Goal: Information Seeking & Learning: Understand process/instructions

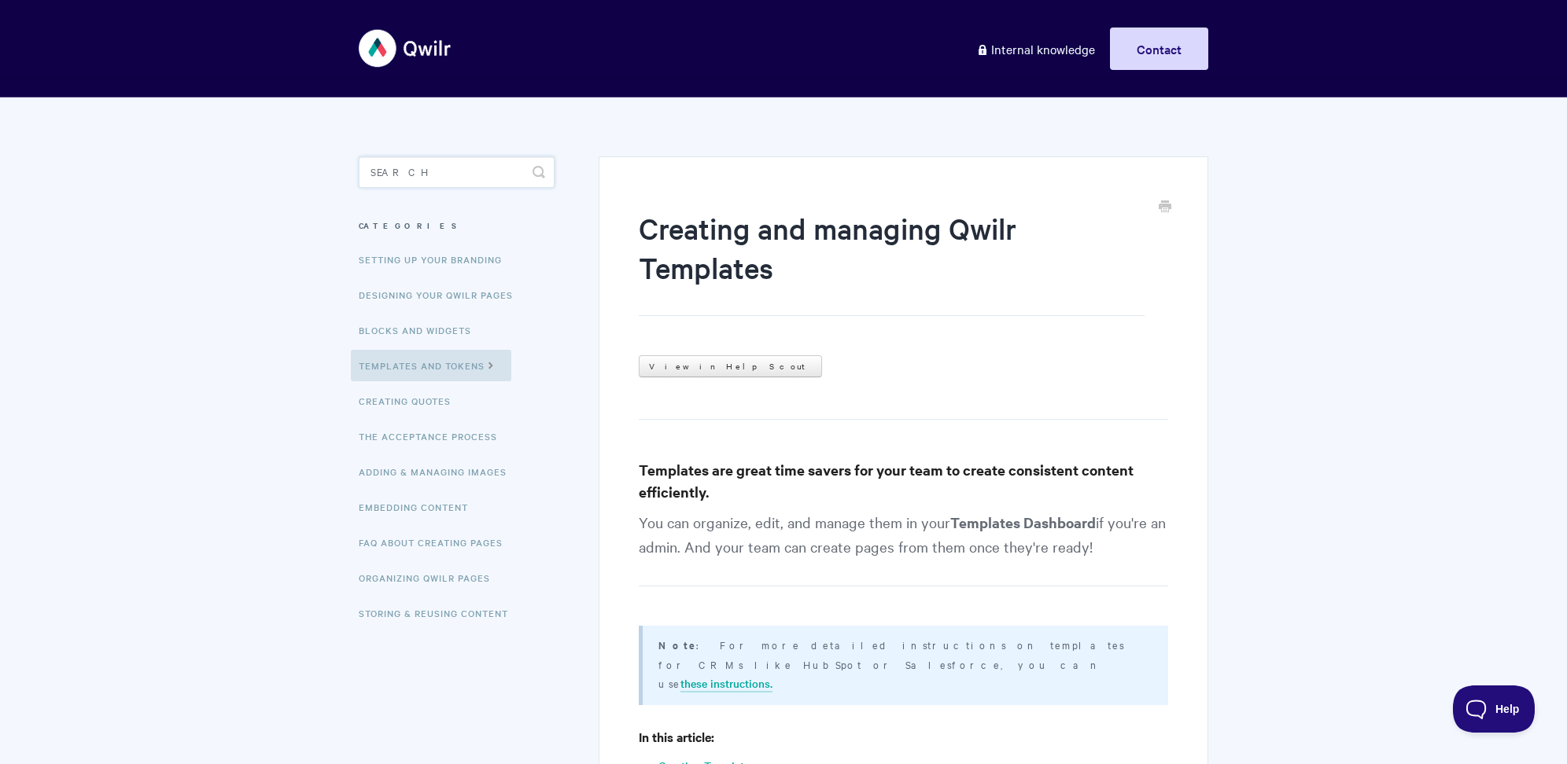
click at [395, 171] on input "Search" at bounding box center [457, 172] width 196 height 31
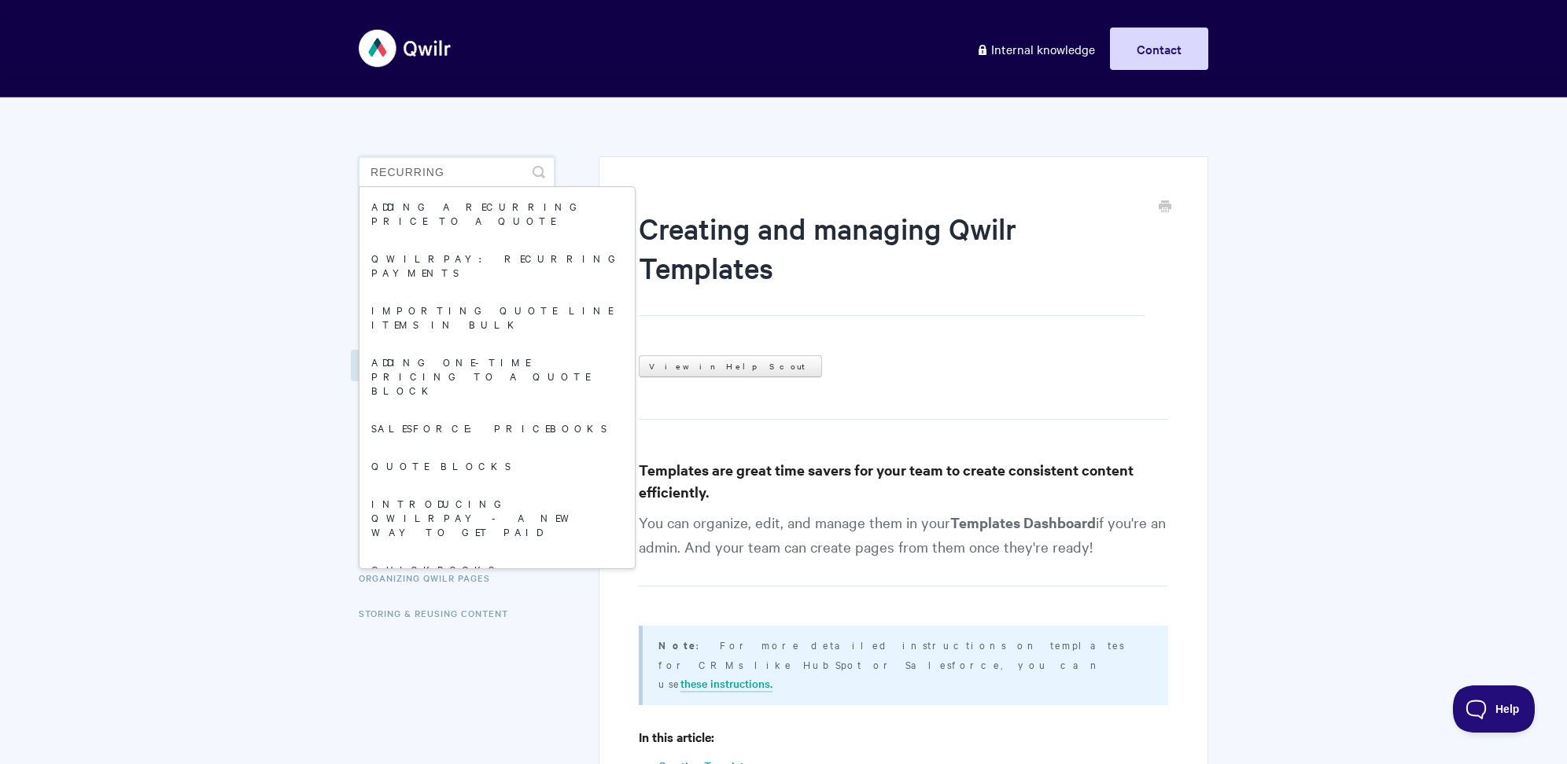
type input "recurring"
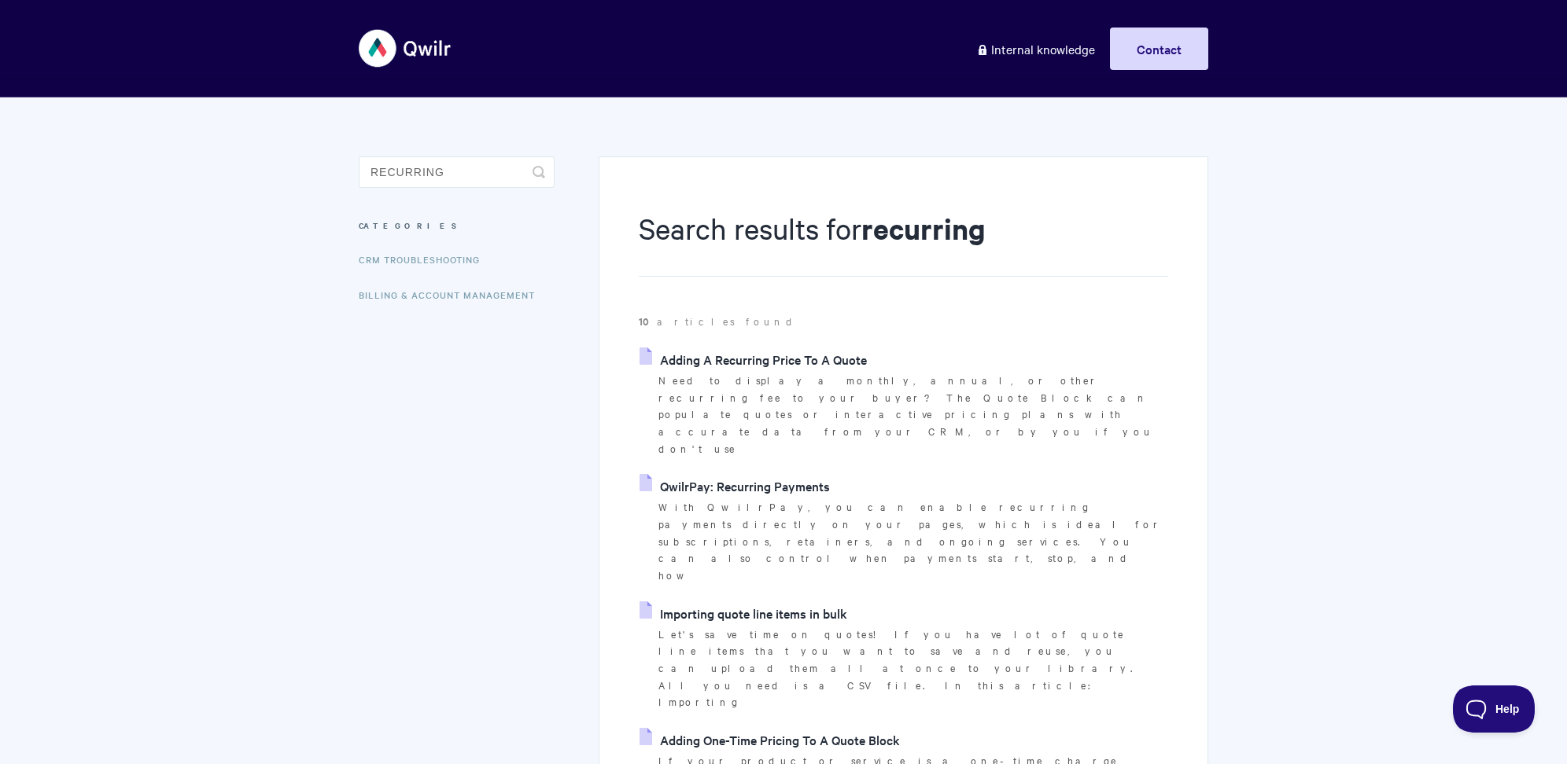
click at [726, 474] on link "QwilrPay: Recurring Payments" at bounding box center [734, 486] width 190 height 24
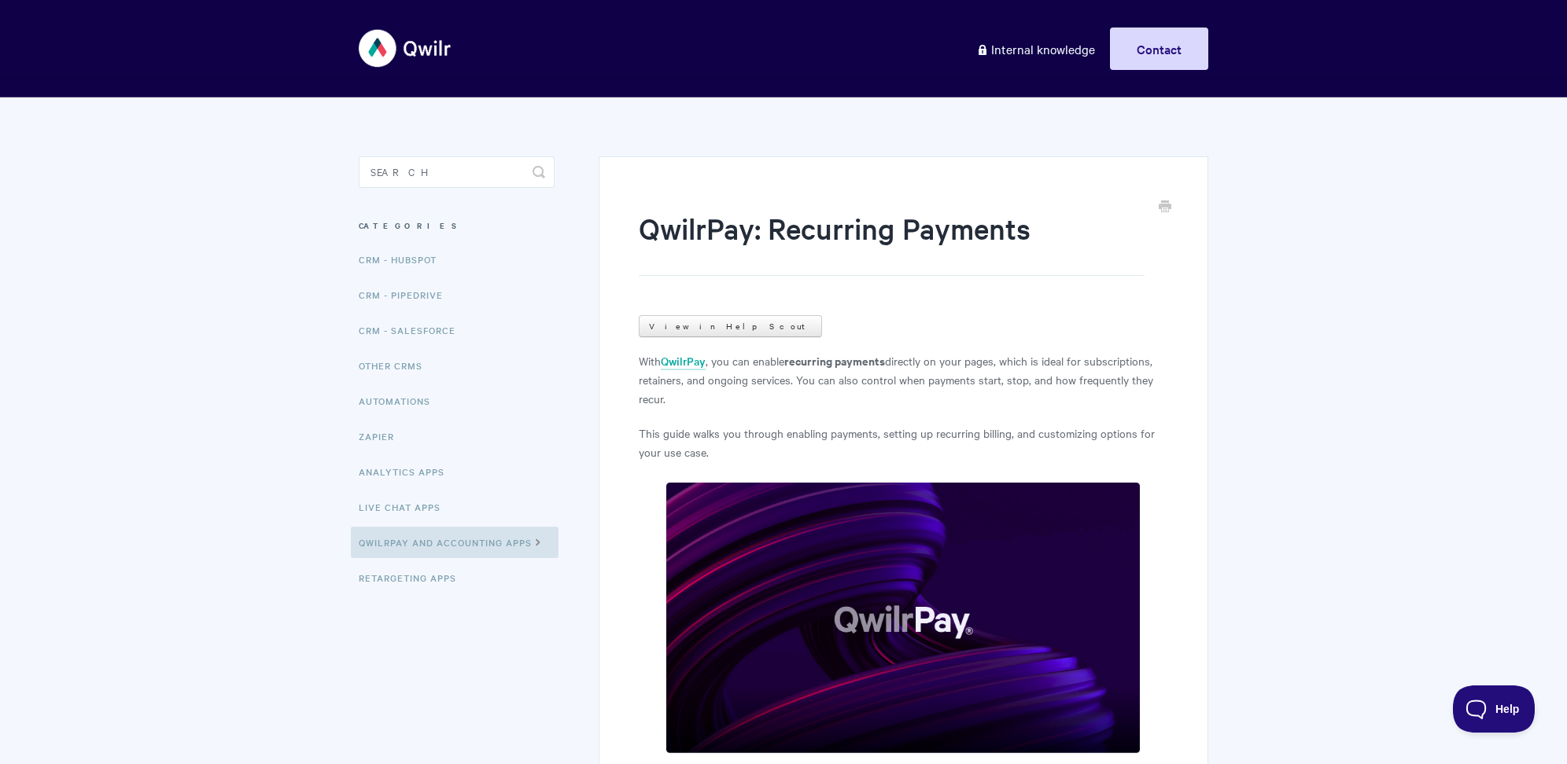
scroll to position [5655, 0]
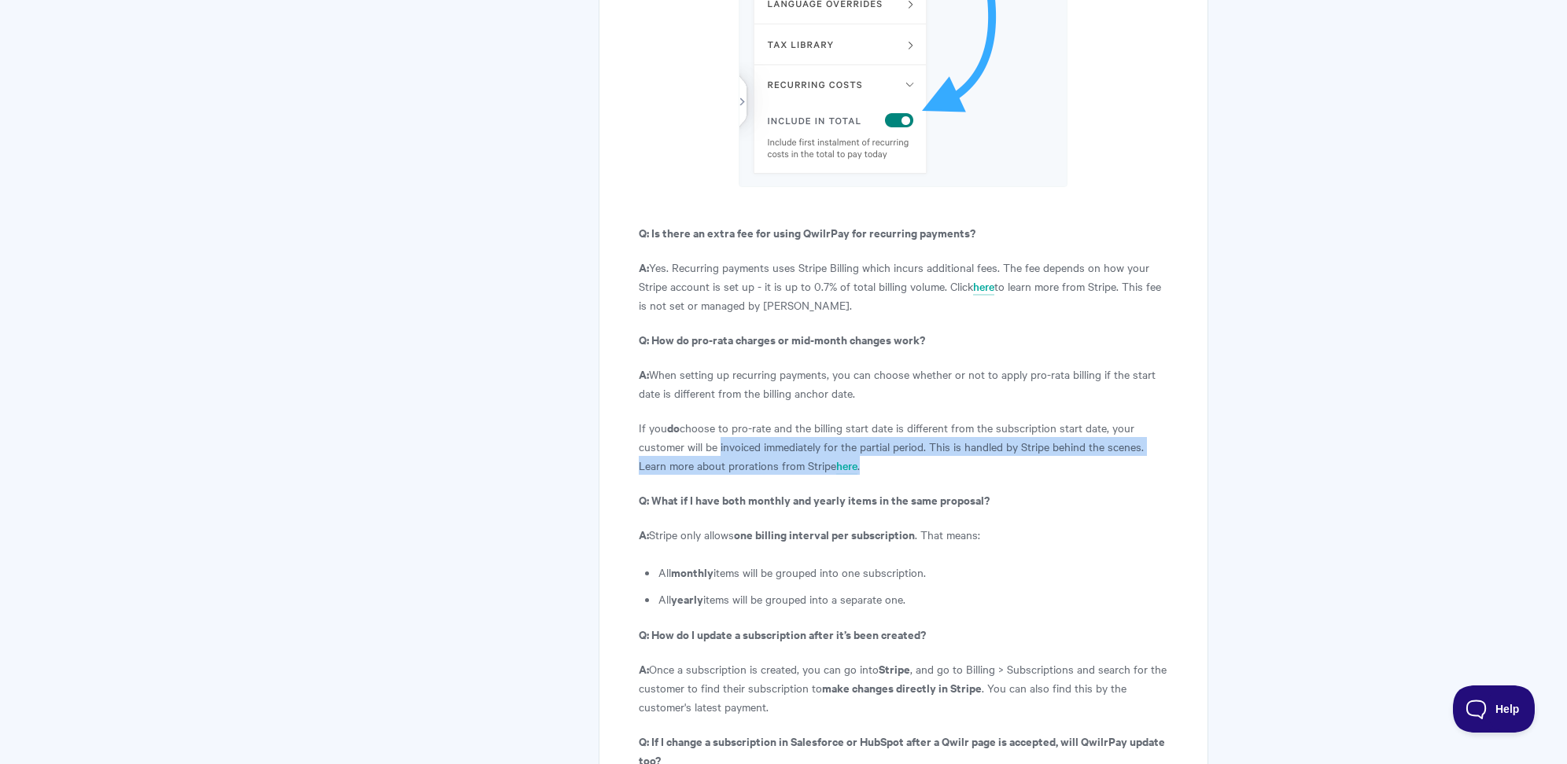
drag, startPoint x: 872, startPoint y: 400, endPoint x: 715, endPoint y: 379, distance: 158.7
click at [715, 418] on p "If you do choose to pro-rate and the billing start date is different from the s…" at bounding box center [903, 446] width 529 height 57
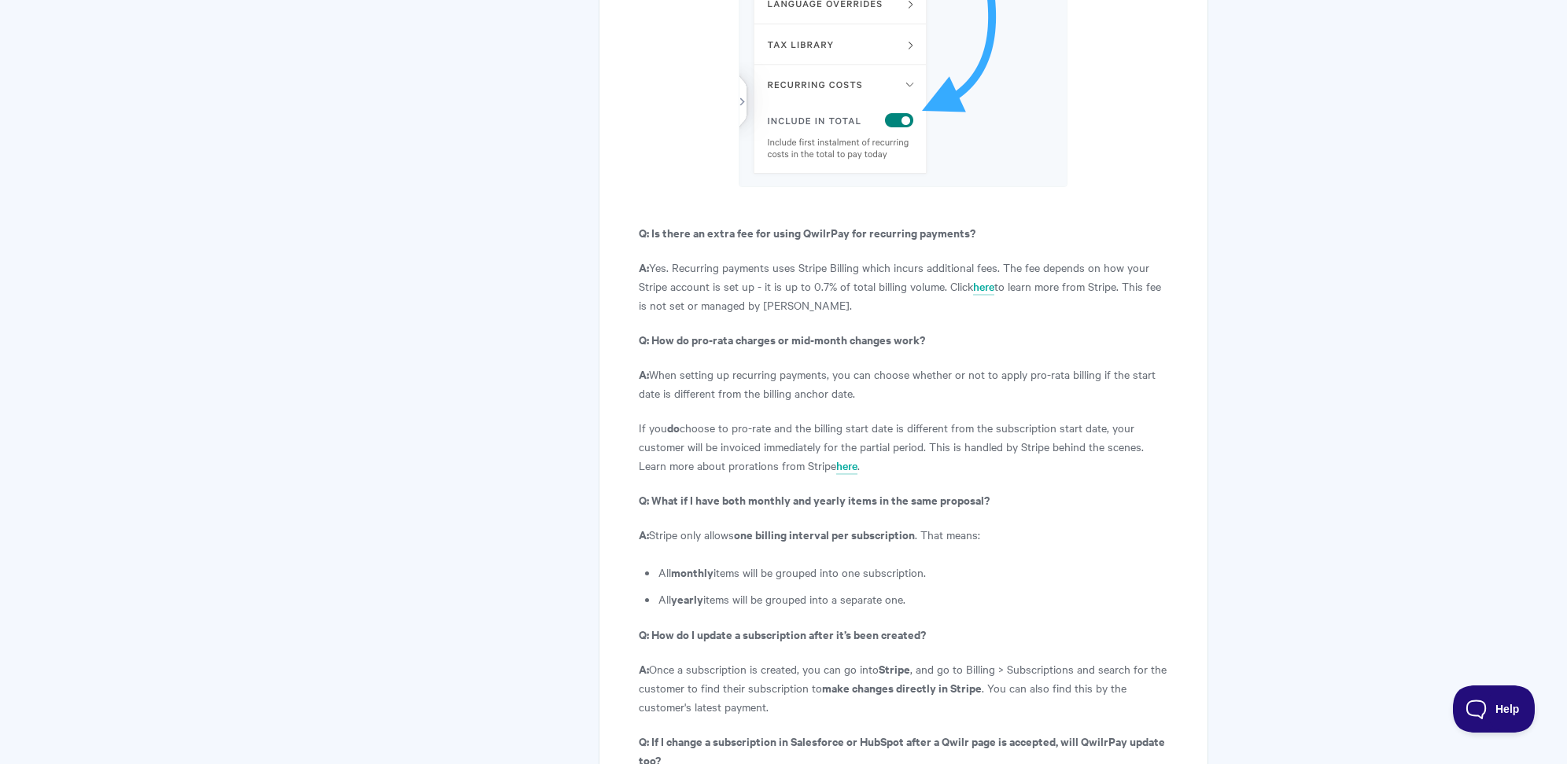
click at [661, 418] on p "If you do choose to pro-rate and the billing start date is different from the s…" at bounding box center [903, 446] width 529 height 57
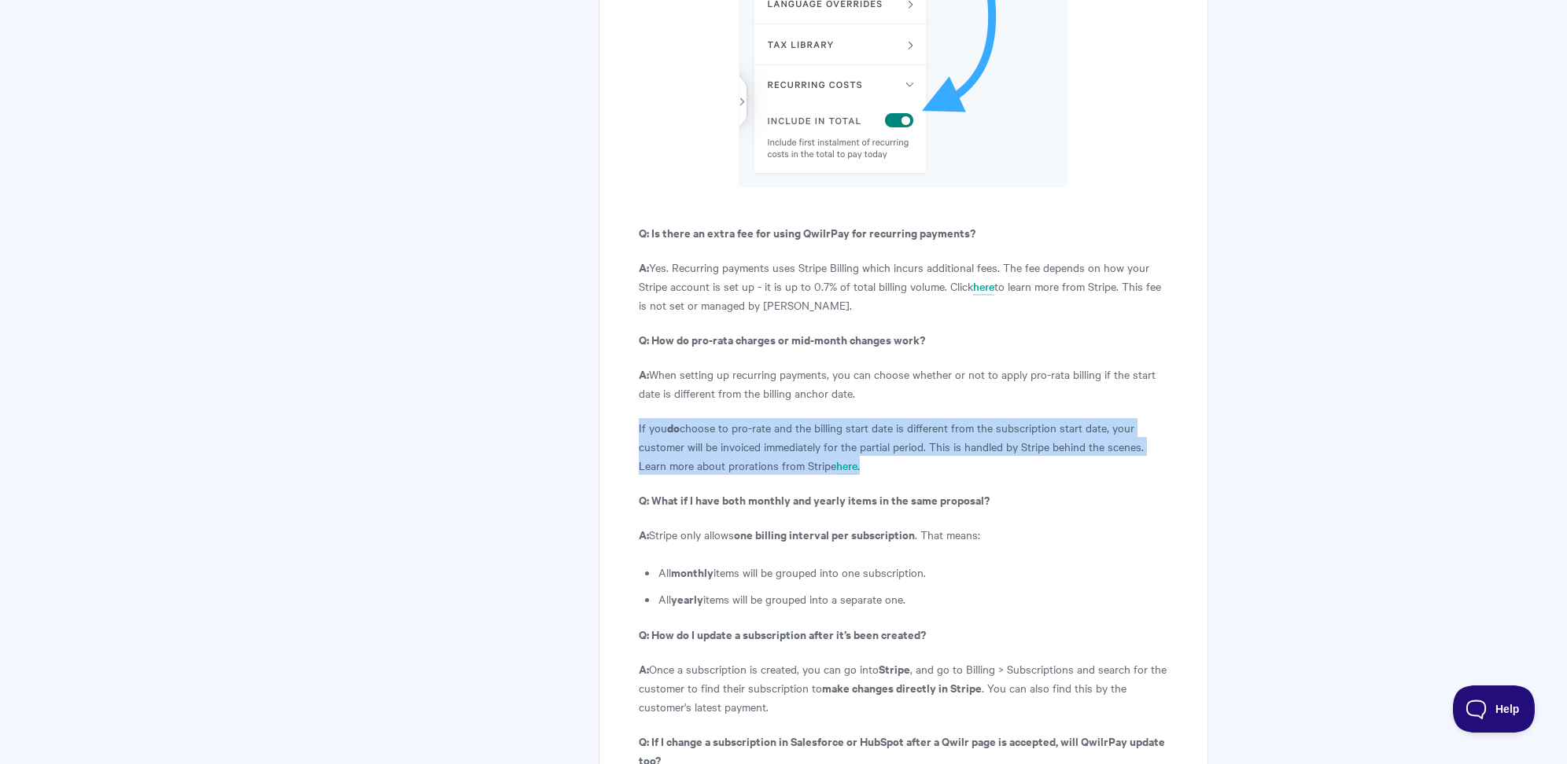
drag, startPoint x: 893, startPoint y: 399, endPoint x: 624, endPoint y: 363, distance: 272.1
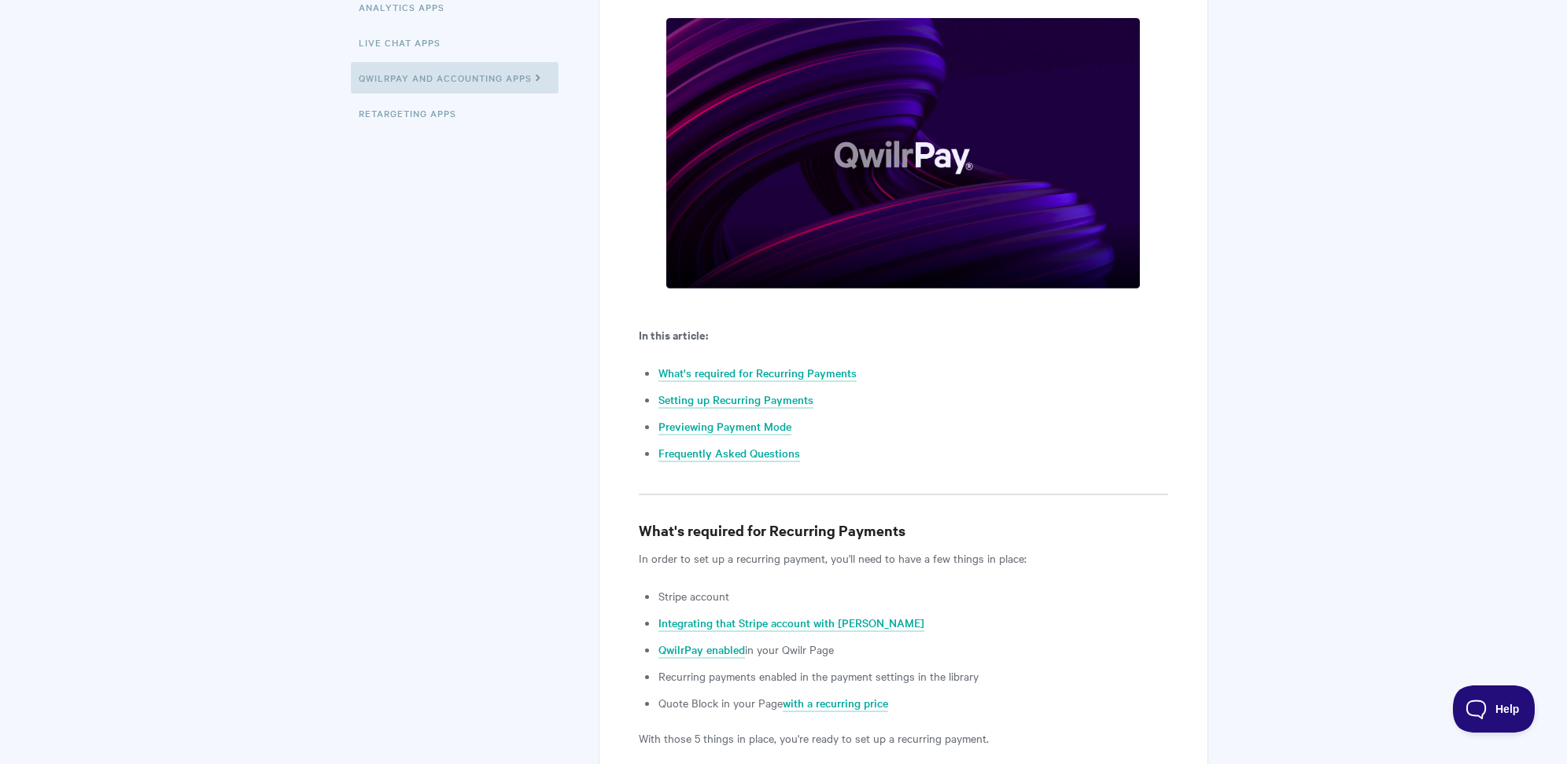
scroll to position [0, 0]
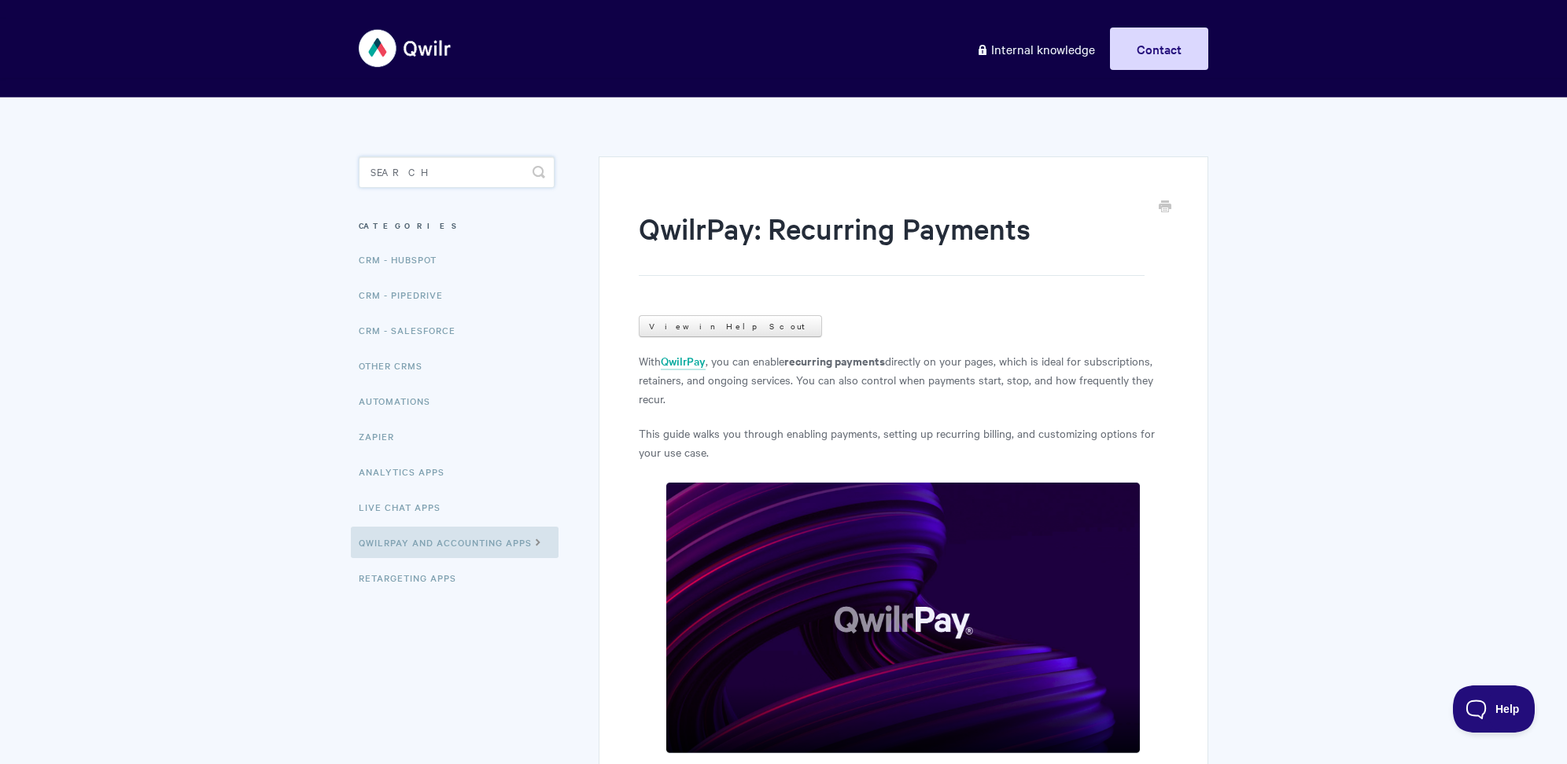
click at [455, 157] on input "Search" at bounding box center [457, 172] width 196 height 31
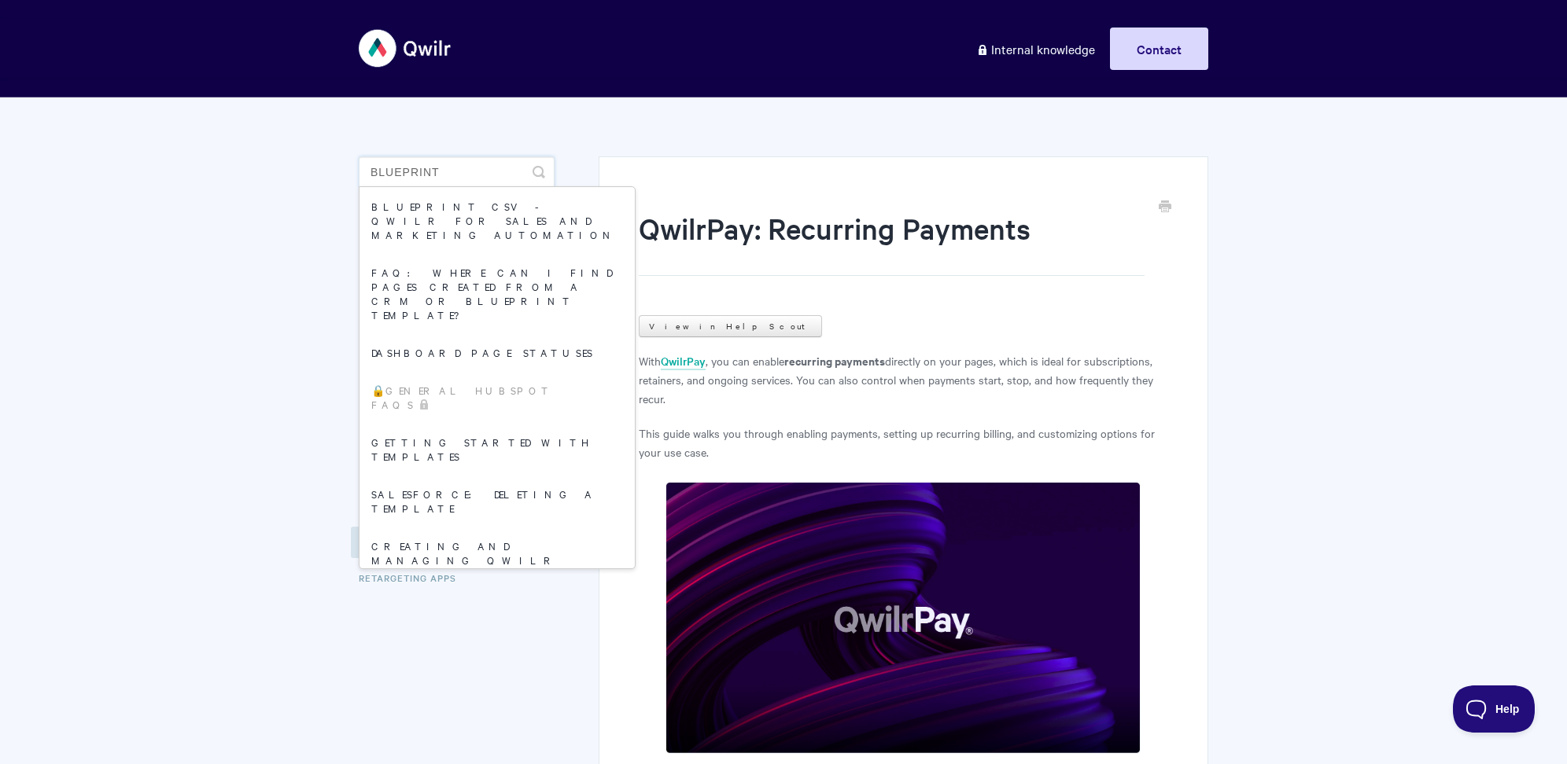
type input "blueprint"
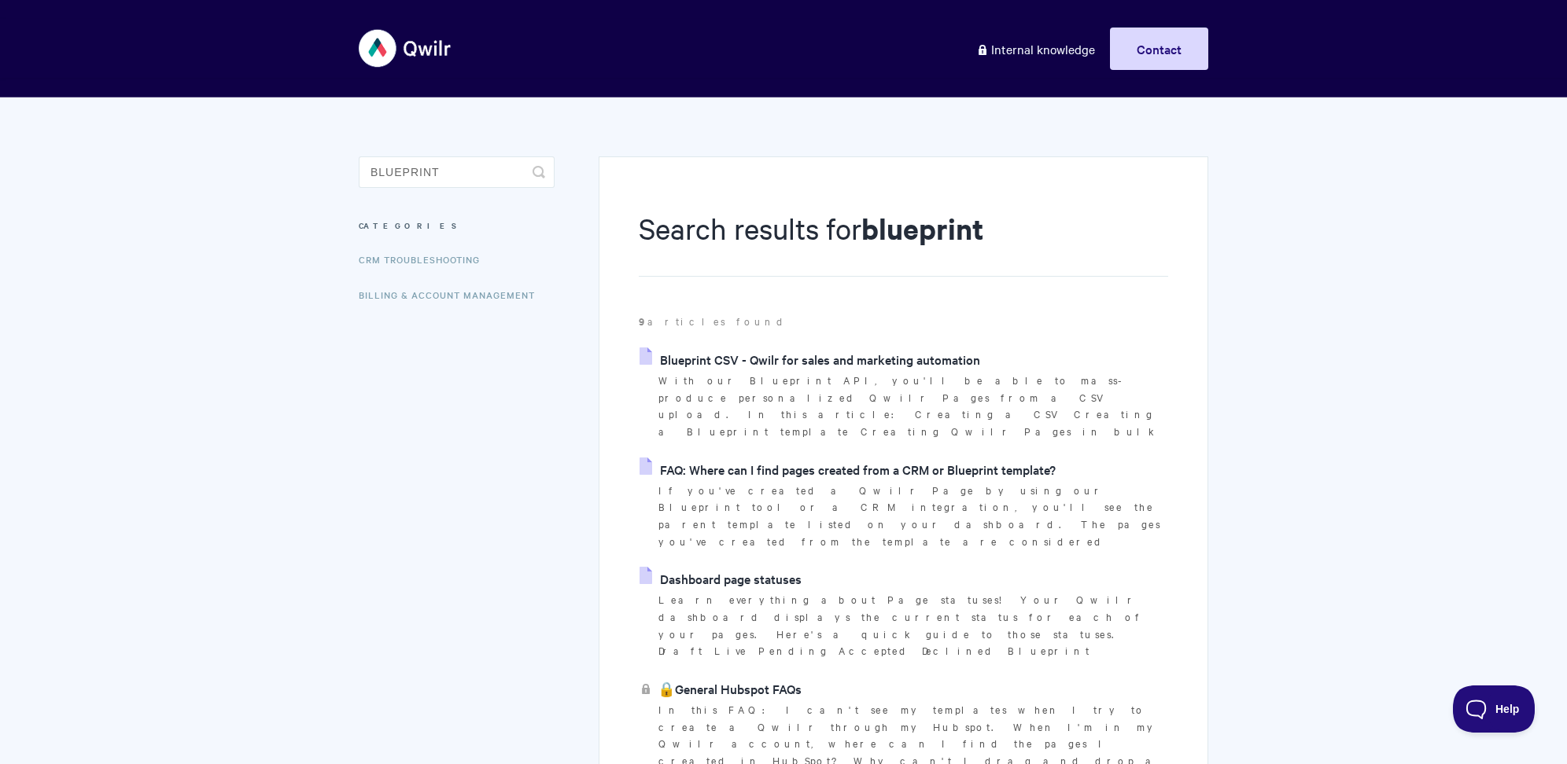
click at [747, 458] on link "FAQ: Where can I find pages created from a CRM or Blueprint template?" at bounding box center [847, 470] width 416 height 24
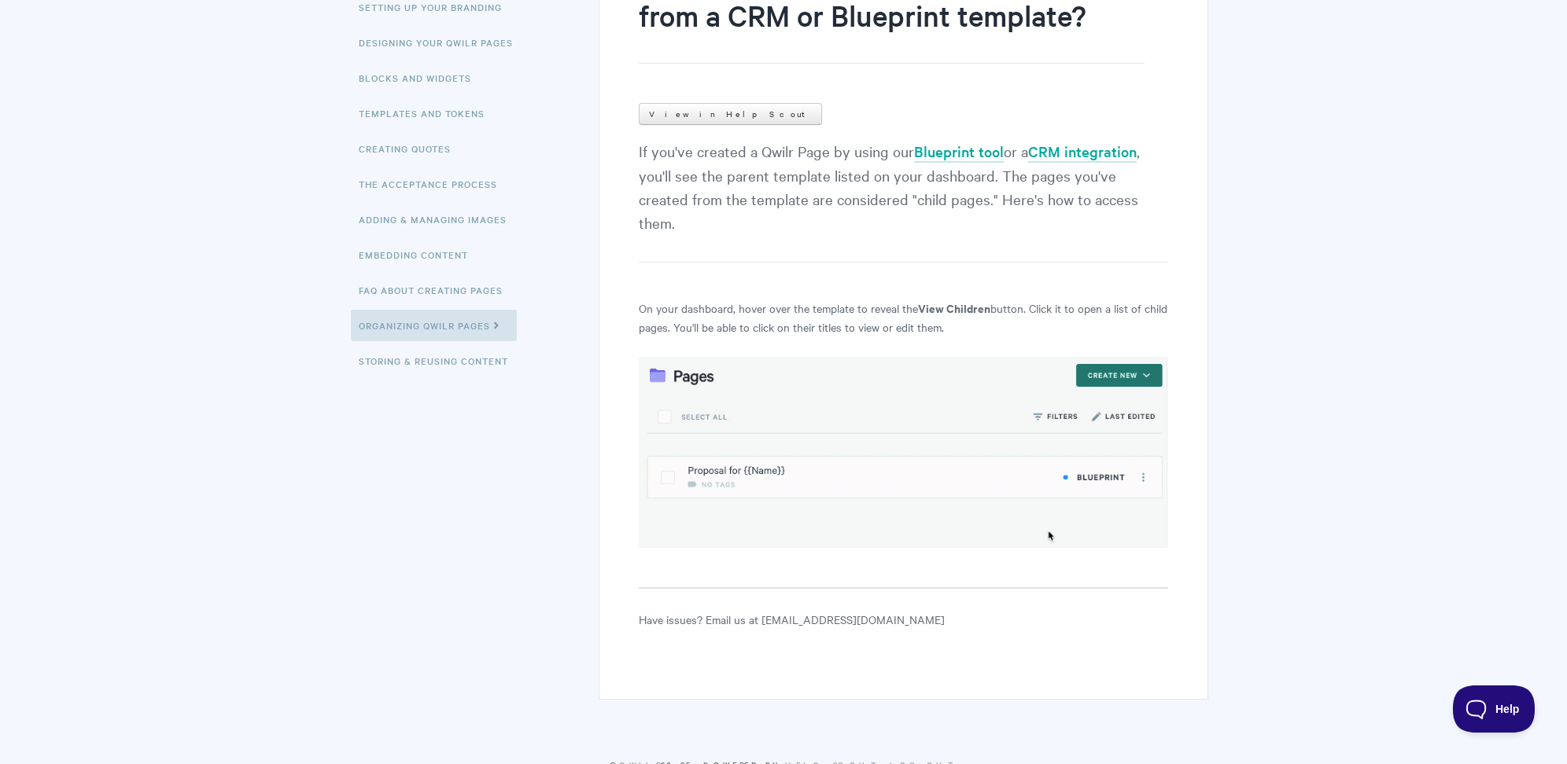
scroll to position [273, 0]
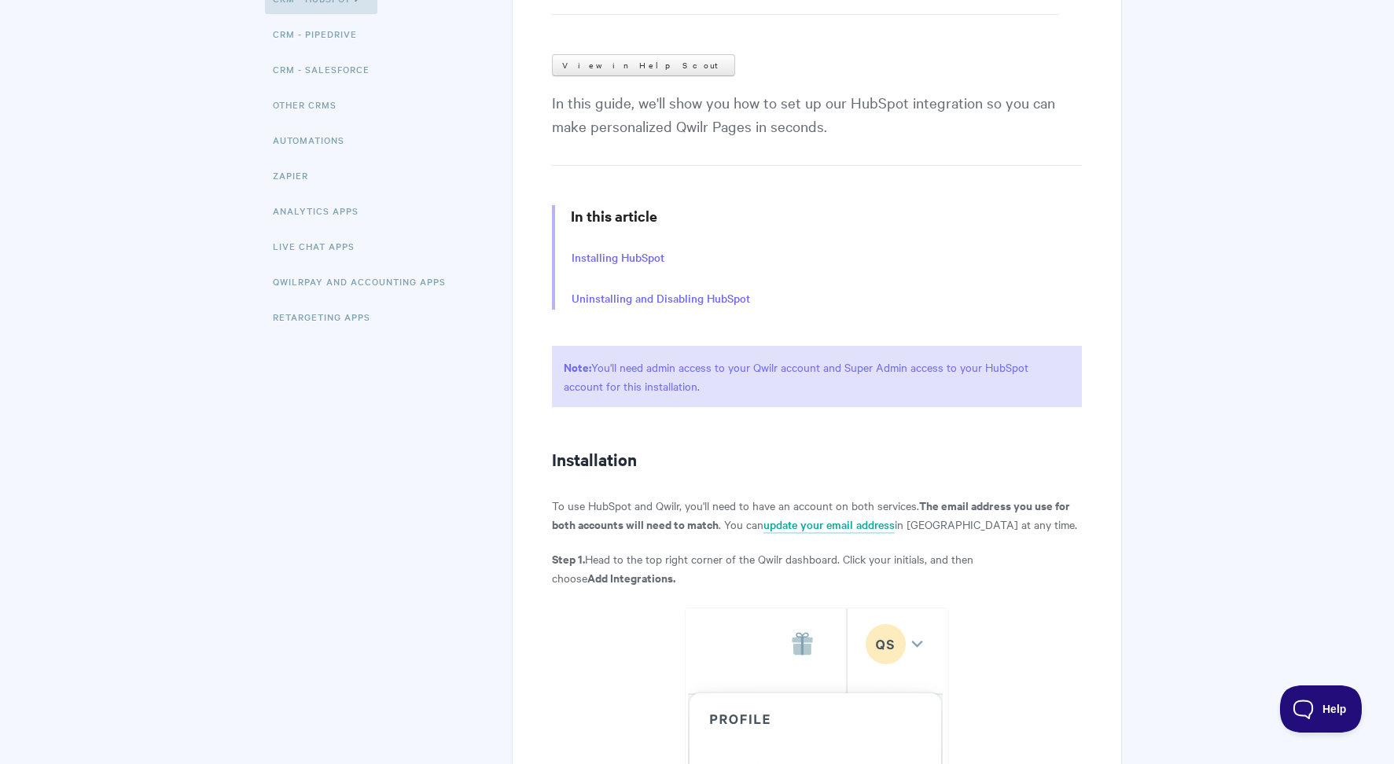
scroll to position [267, 0]
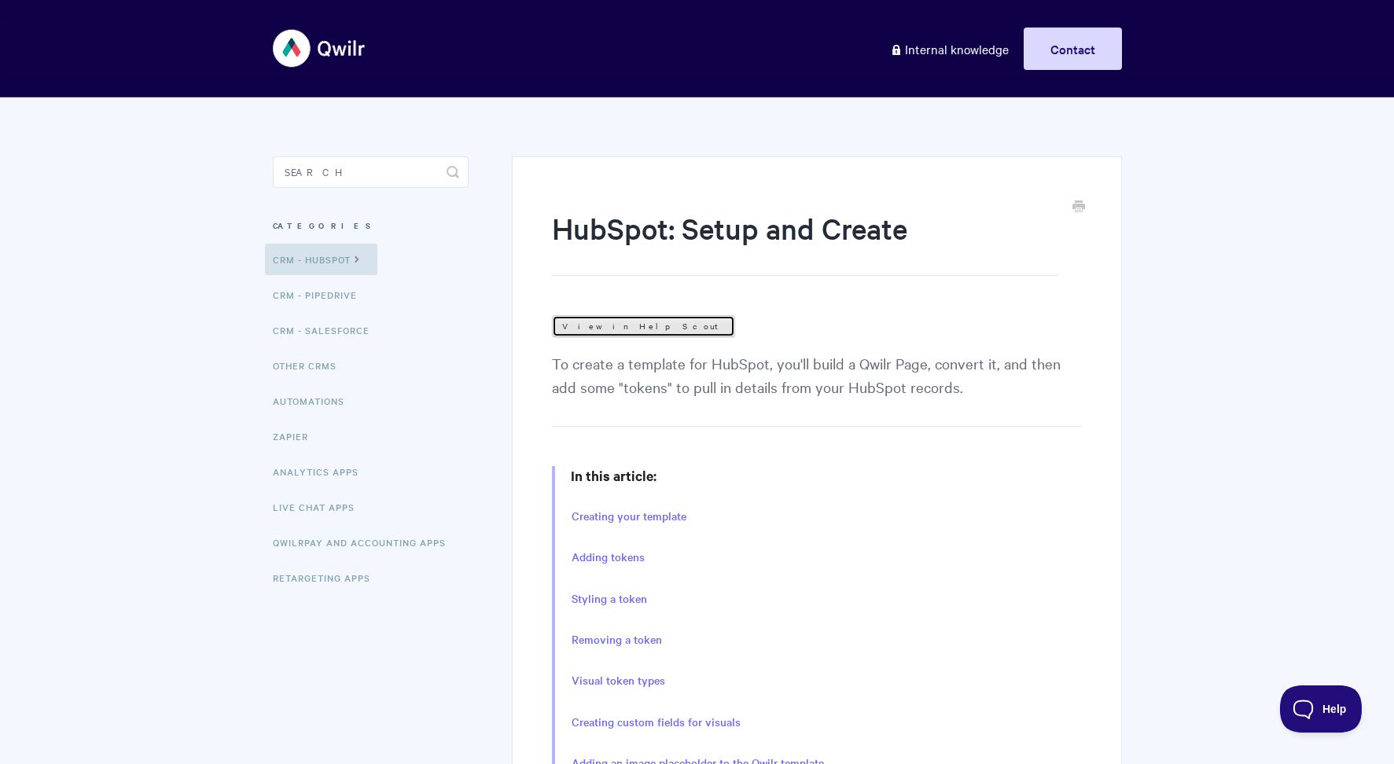
click at [613, 334] on link "View in Help Scout" at bounding box center [643, 326] width 183 height 22
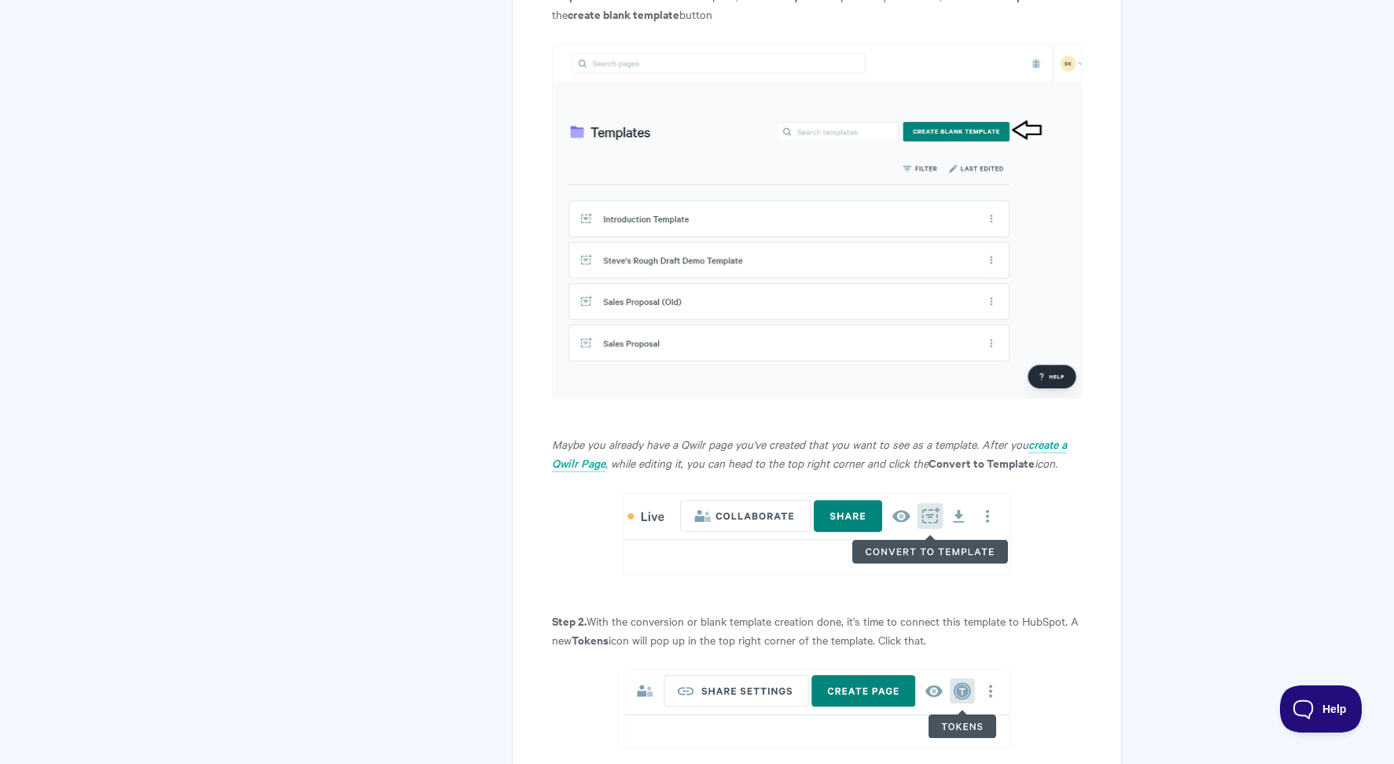
scroll to position [1597, 0]
